Goal: Information Seeking & Learning: Learn about a topic

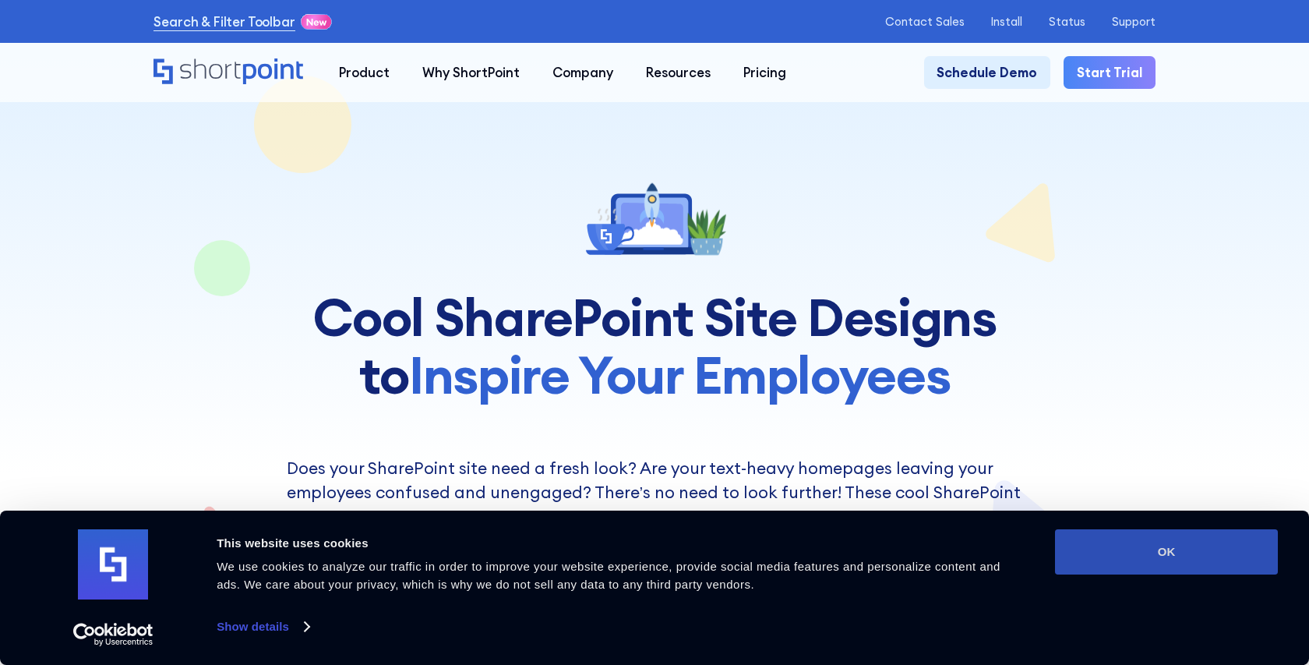
click at [1138, 537] on button "OK" at bounding box center [1166, 551] width 223 height 45
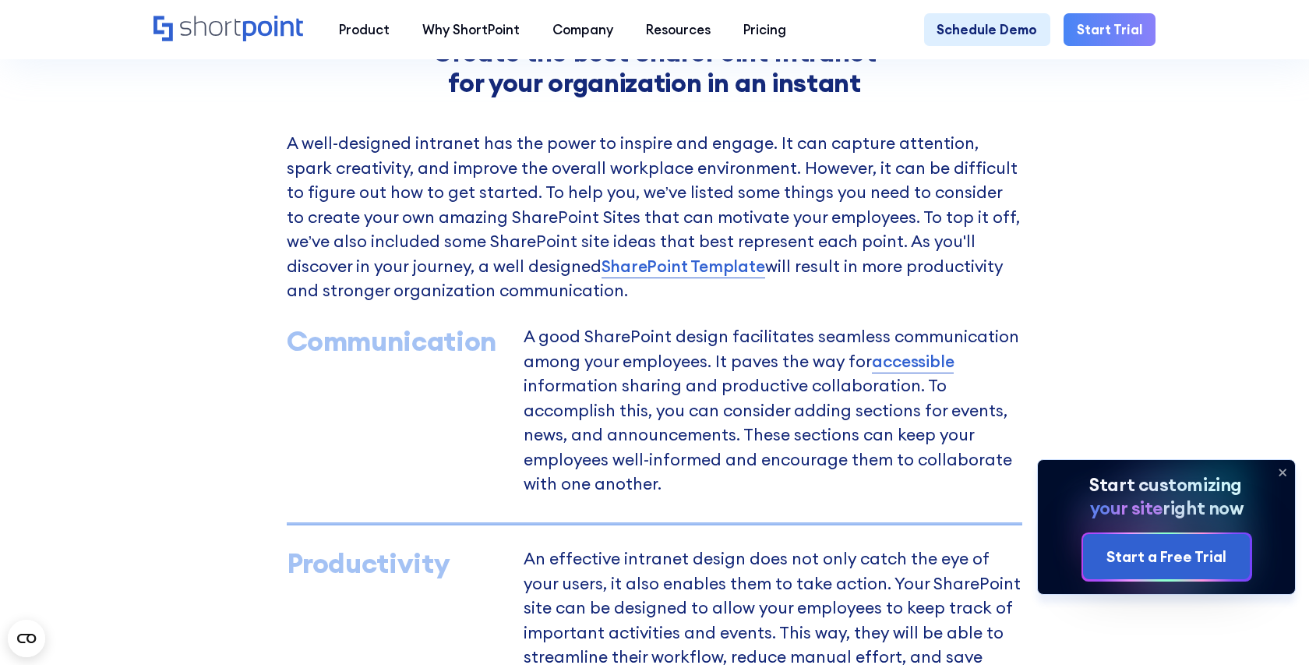
scroll to position [842, 0]
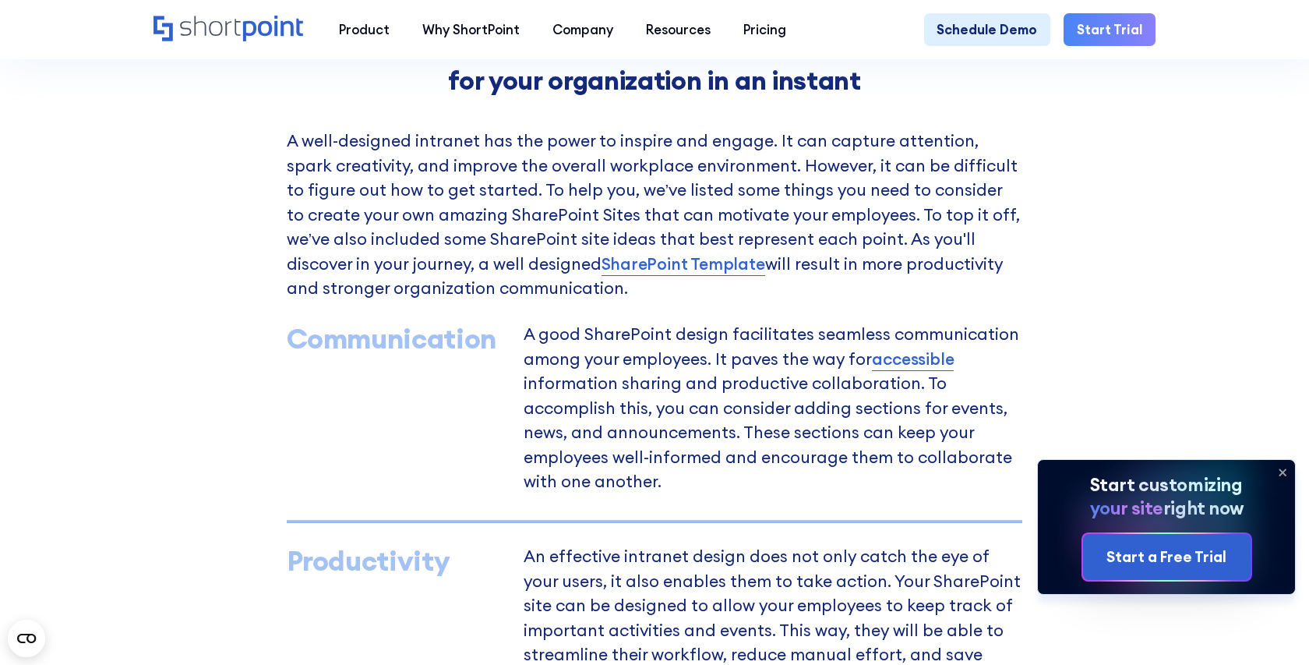
click at [1281, 472] on icon at bounding box center [1282, 472] width 25 height 25
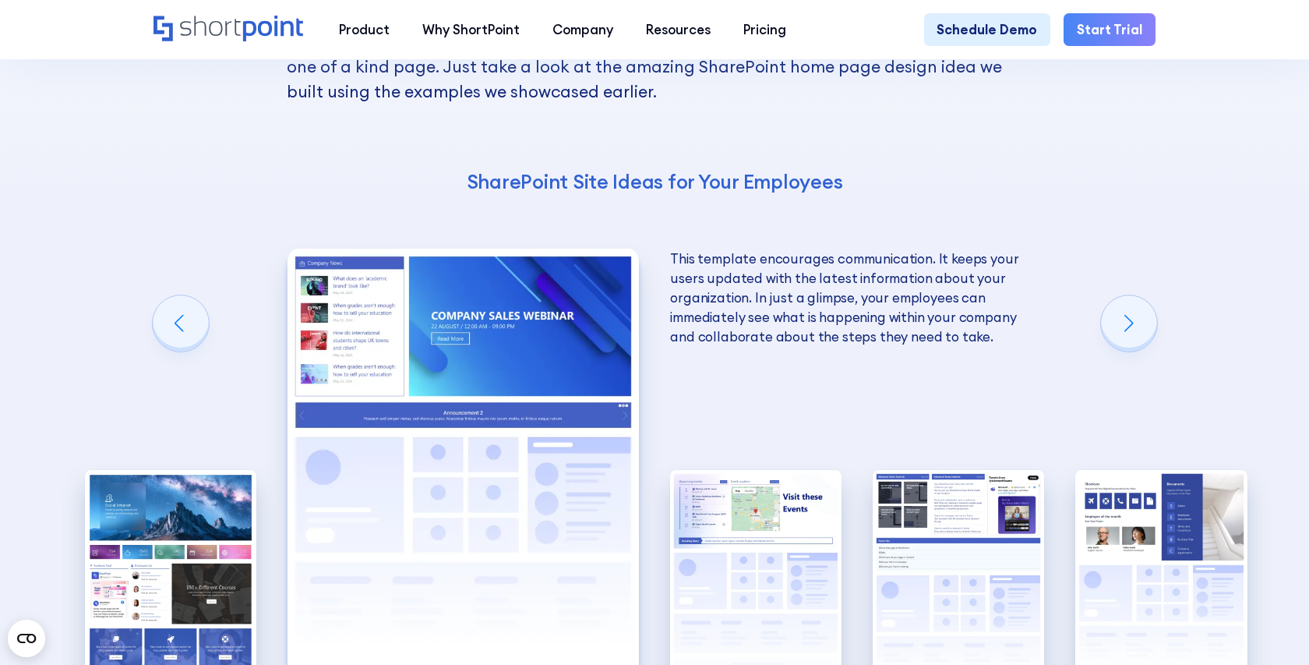
scroll to position [2716, 0]
click at [1122, 295] on div "Next slide" at bounding box center [1129, 323] width 56 height 56
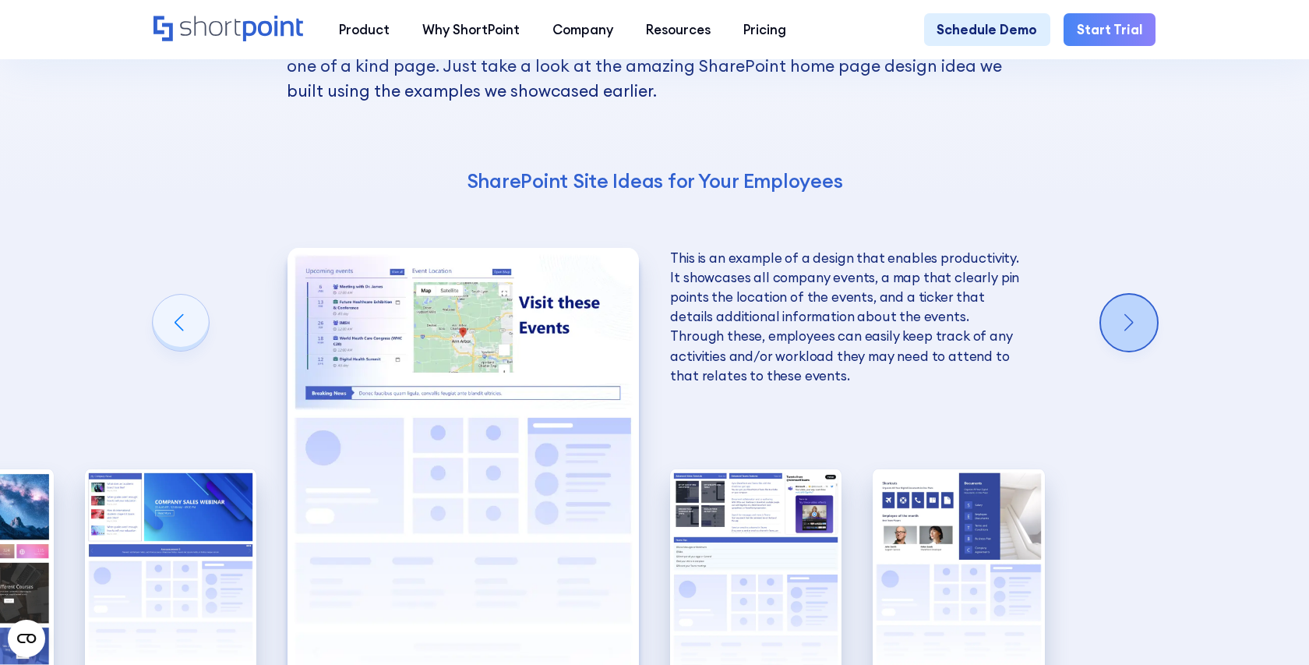
click at [1122, 295] on div "Next slide" at bounding box center [1129, 323] width 56 height 56
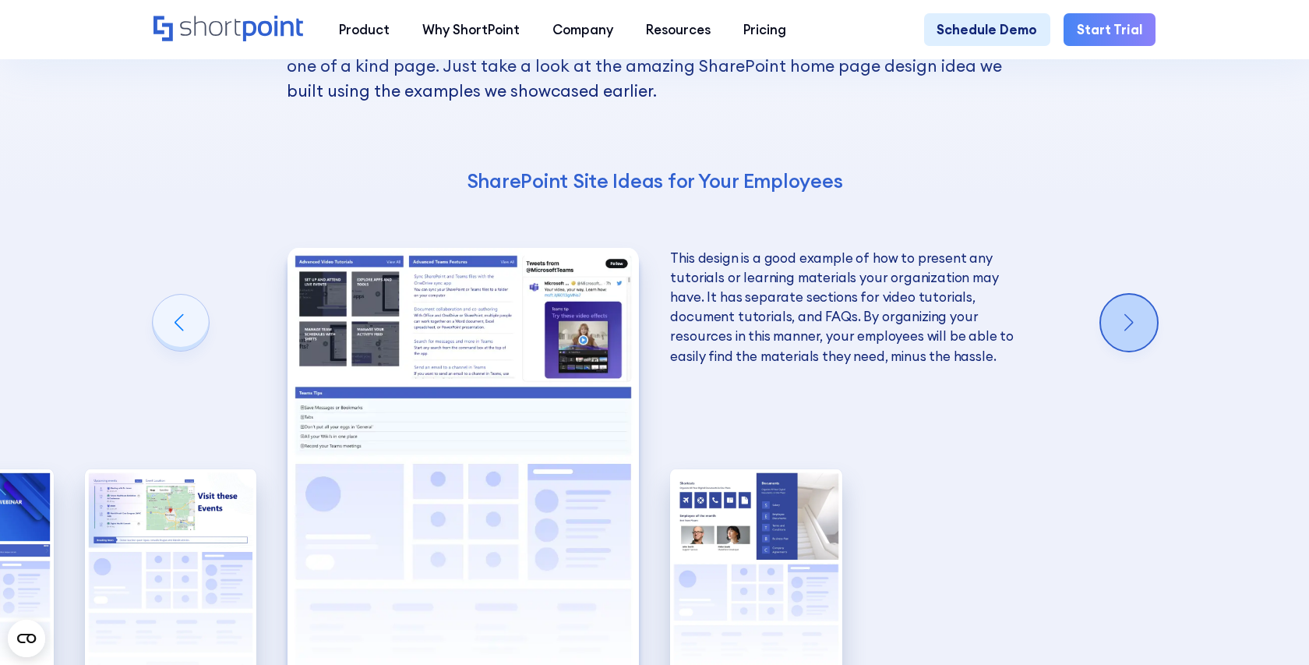
click at [1122, 295] on div "Next slide" at bounding box center [1129, 323] width 56 height 56
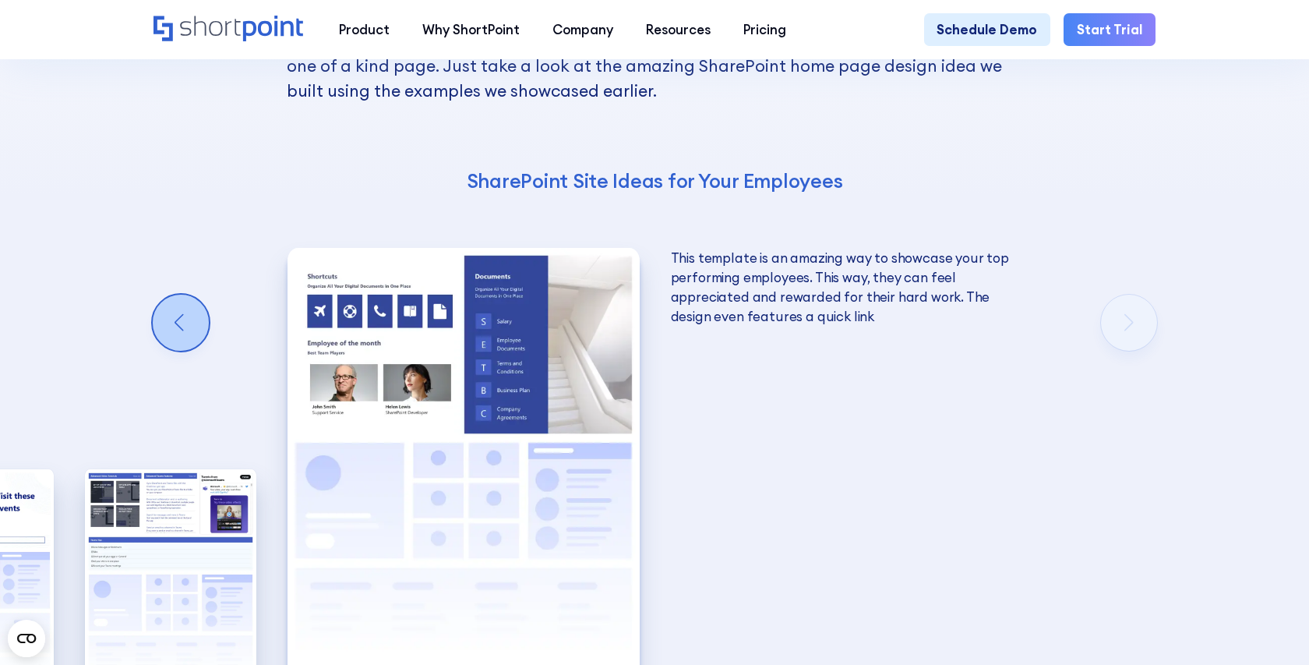
click at [190, 295] on div "Previous slide" at bounding box center [181, 323] width 56 height 56
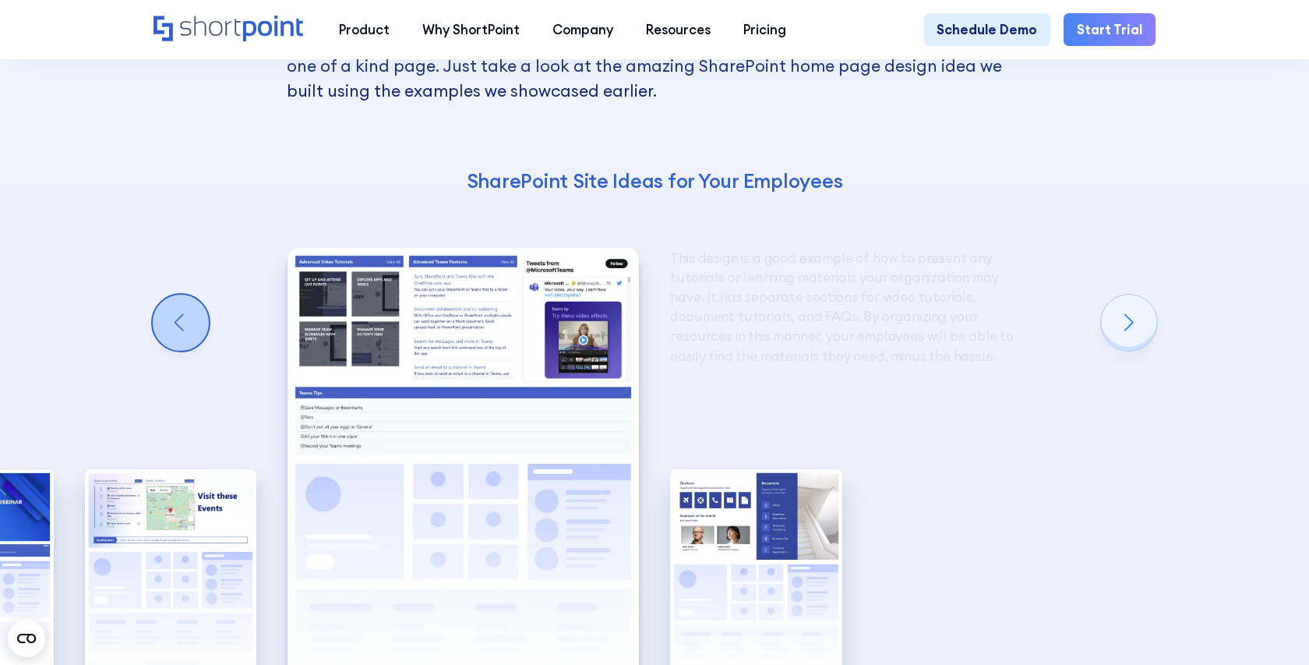
click at [190, 295] on div "Previous slide" at bounding box center [181, 323] width 56 height 56
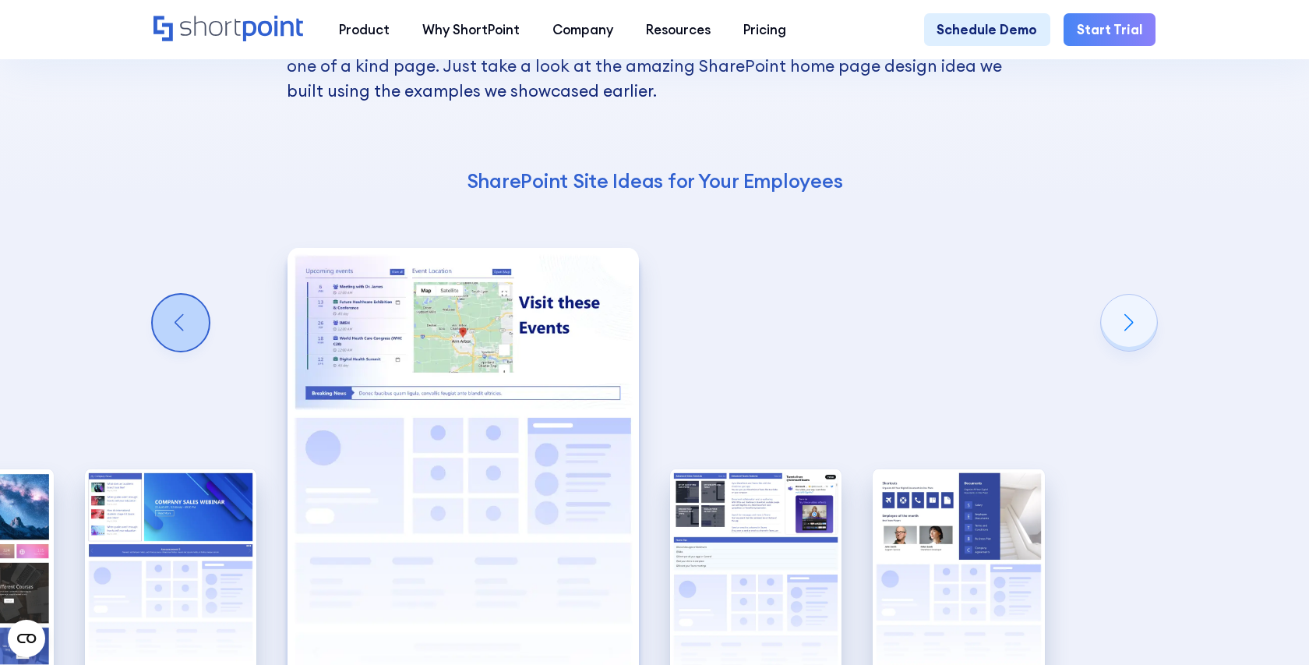
click at [190, 295] on div "Previous slide" at bounding box center [181, 323] width 56 height 56
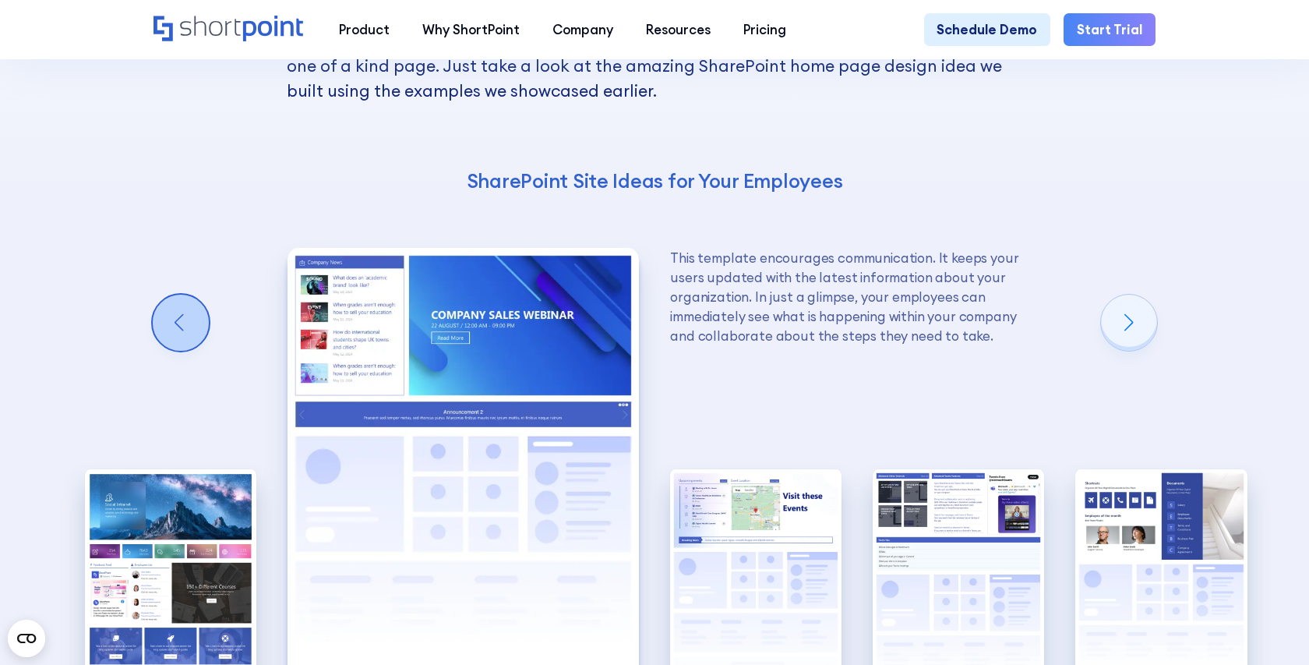
click at [190, 295] on div "Previous slide" at bounding box center [181, 323] width 56 height 56
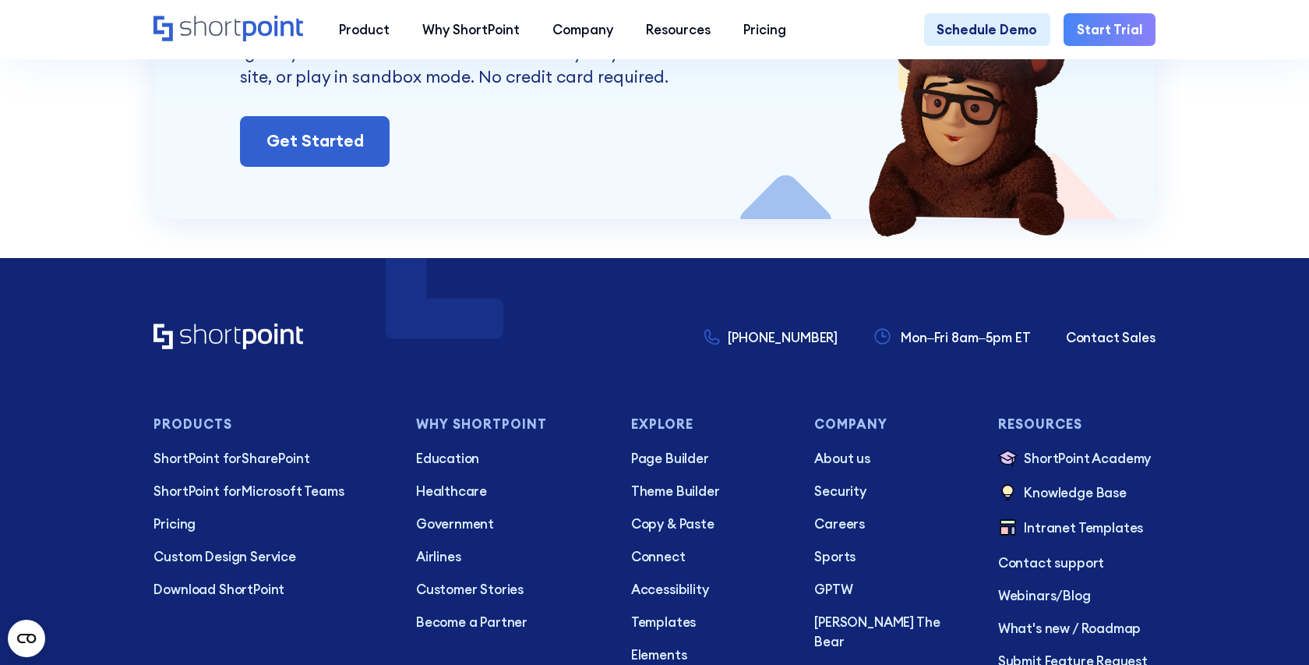
scroll to position [5254, 0]
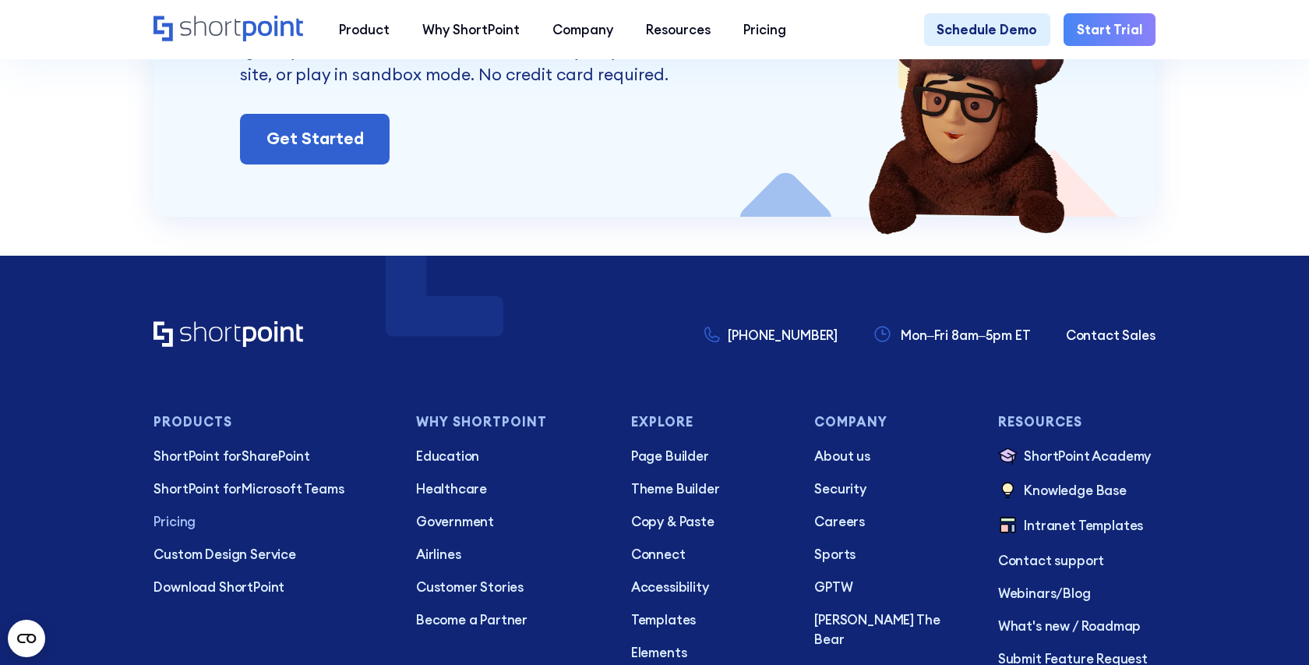
click at [175, 511] on p "Pricing" at bounding box center [272, 520] width 236 height 19
